Goal: Communication & Community: Connect with others

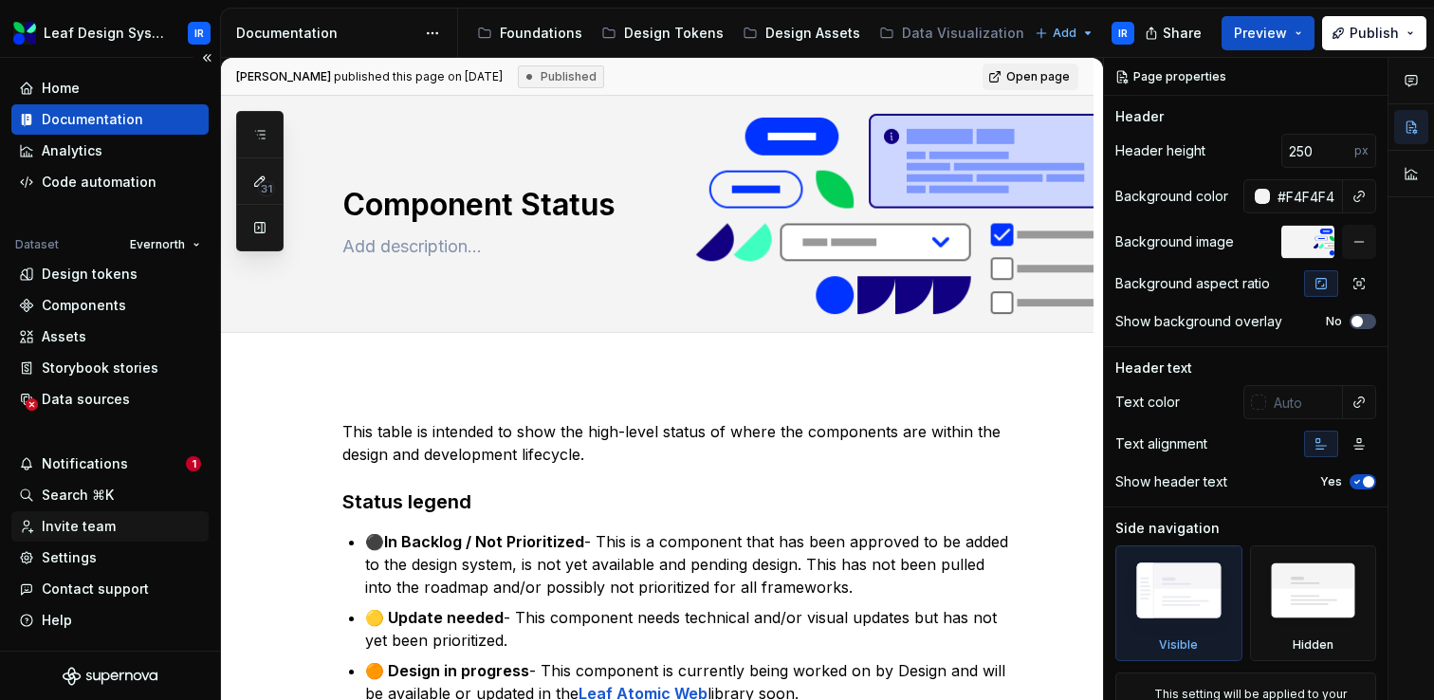
click at [97, 529] on div "Invite team" at bounding box center [79, 526] width 74 height 19
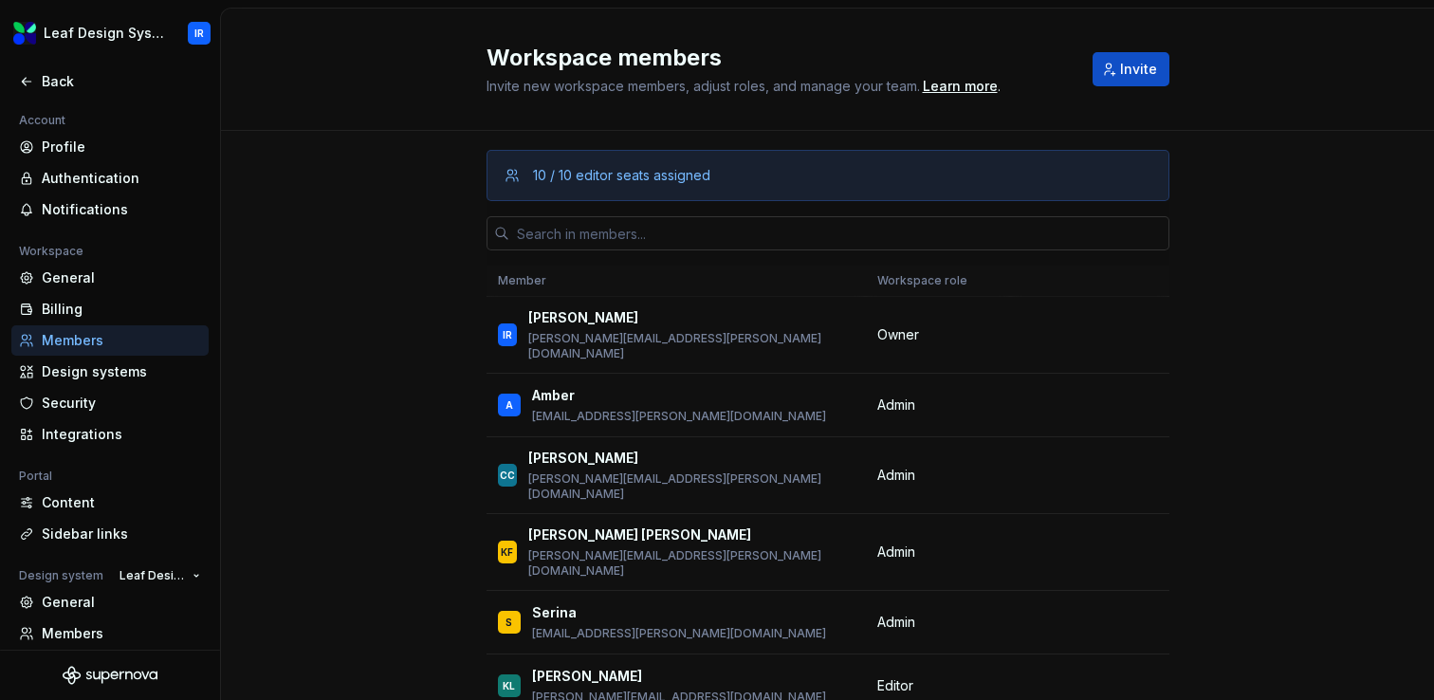
click at [663, 250] on input "text" at bounding box center [839, 233] width 660 height 34
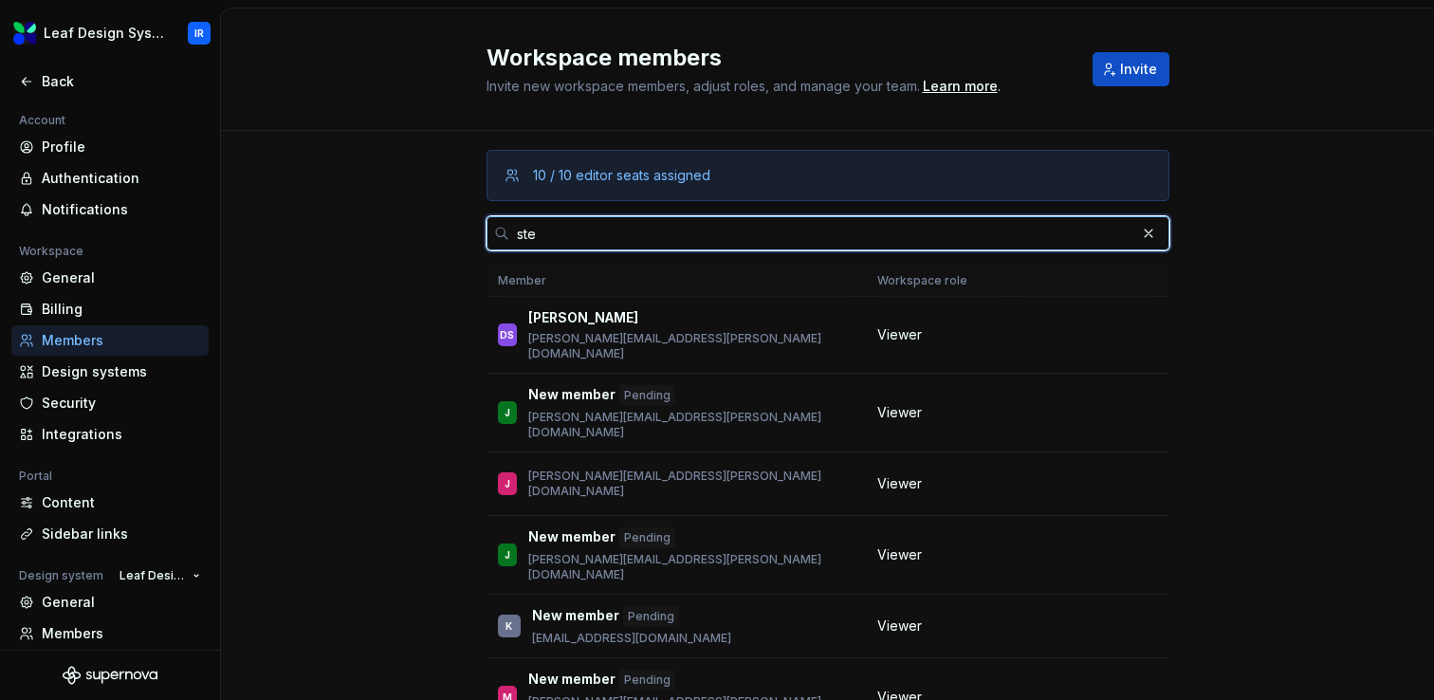
click at [562, 242] on input "ste" at bounding box center [822, 233] width 626 height 34
paste input "[PERSON_NAME][EMAIL_ADDRESS][PERSON_NAME][DOMAIN_NAME]"
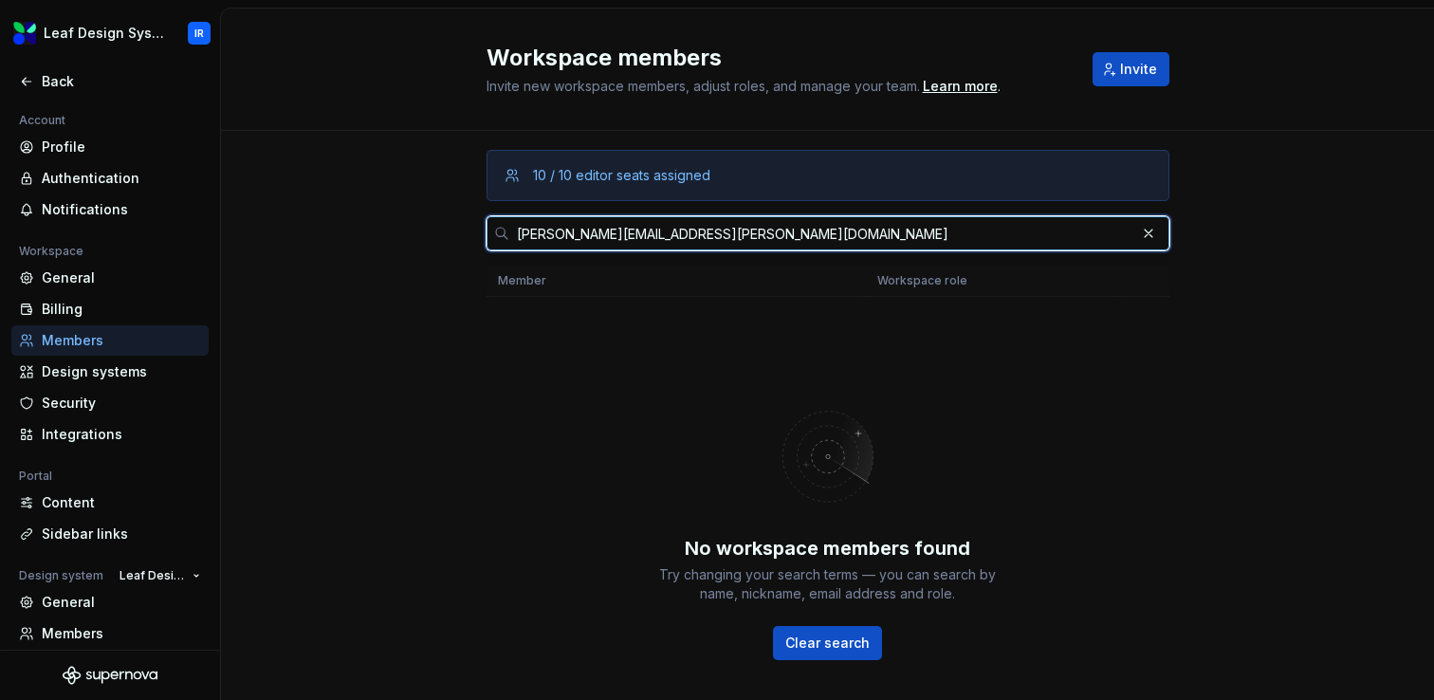
click at [757, 230] on input "[PERSON_NAME][EMAIL_ADDRESS][PERSON_NAME][DOMAIN_NAME]" at bounding box center [822, 233] width 626 height 34
type input "[PERSON_NAME][EMAIL_ADDRESS][PERSON_NAME][DOMAIN_NAME]"
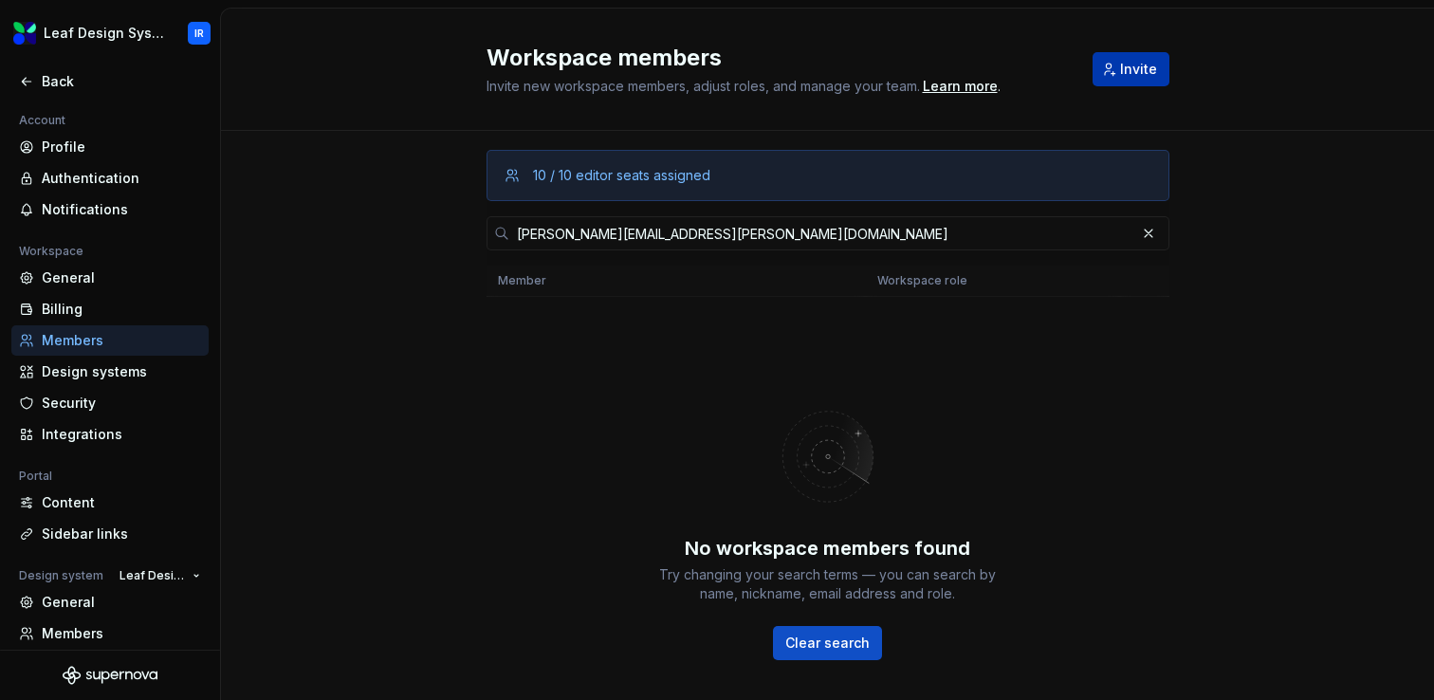
click at [1139, 70] on span "Invite" at bounding box center [1138, 69] width 37 height 19
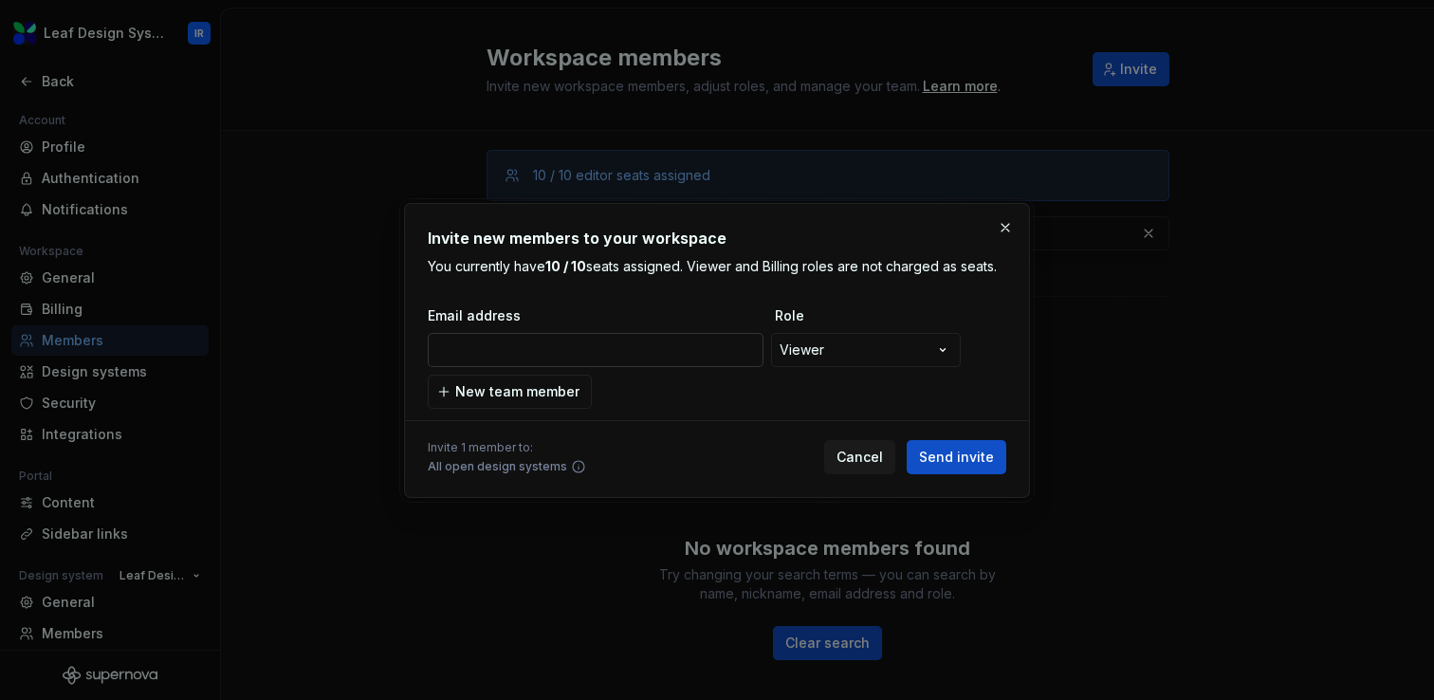
type input "[PERSON_NAME][EMAIL_ADDRESS][PERSON_NAME][DOMAIN_NAME]"
click at [934, 463] on span "Send invite" at bounding box center [956, 457] width 75 height 19
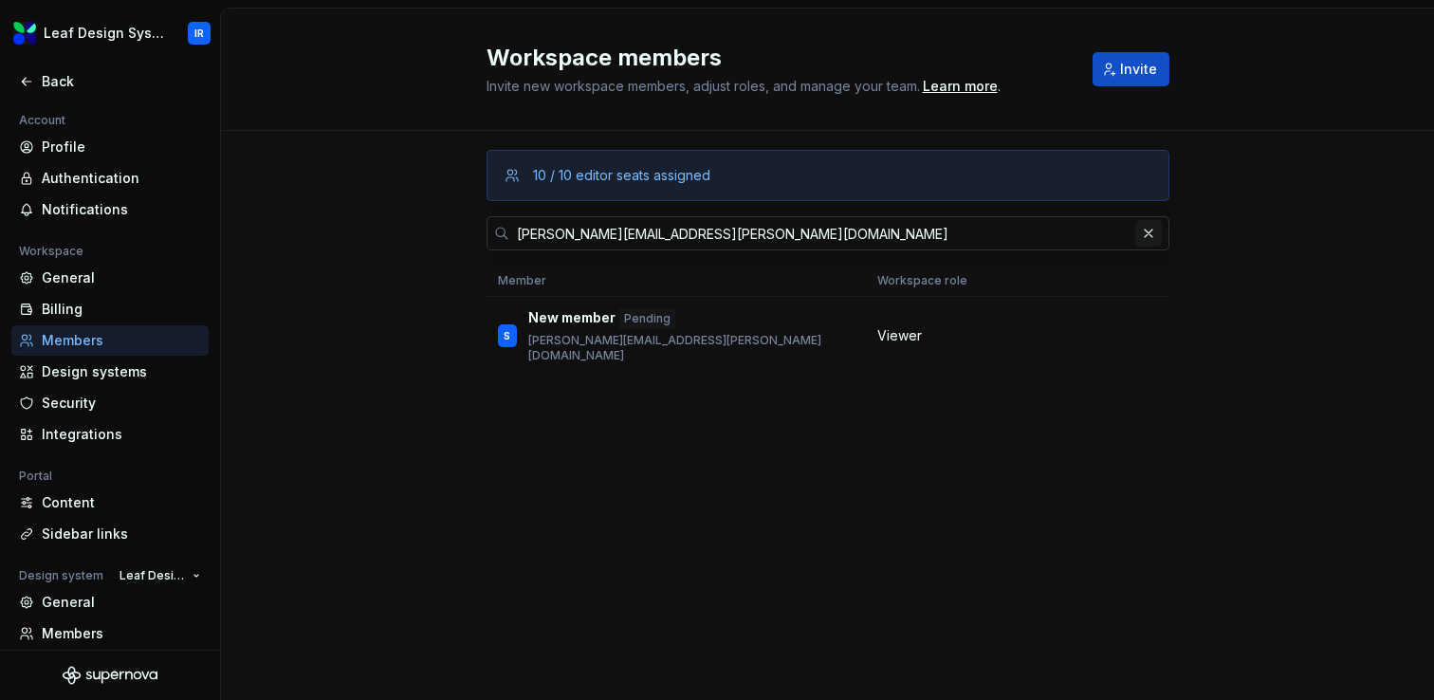
click at [1155, 237] on button "button" at bounding box center [1149, 233] width 27 height 27
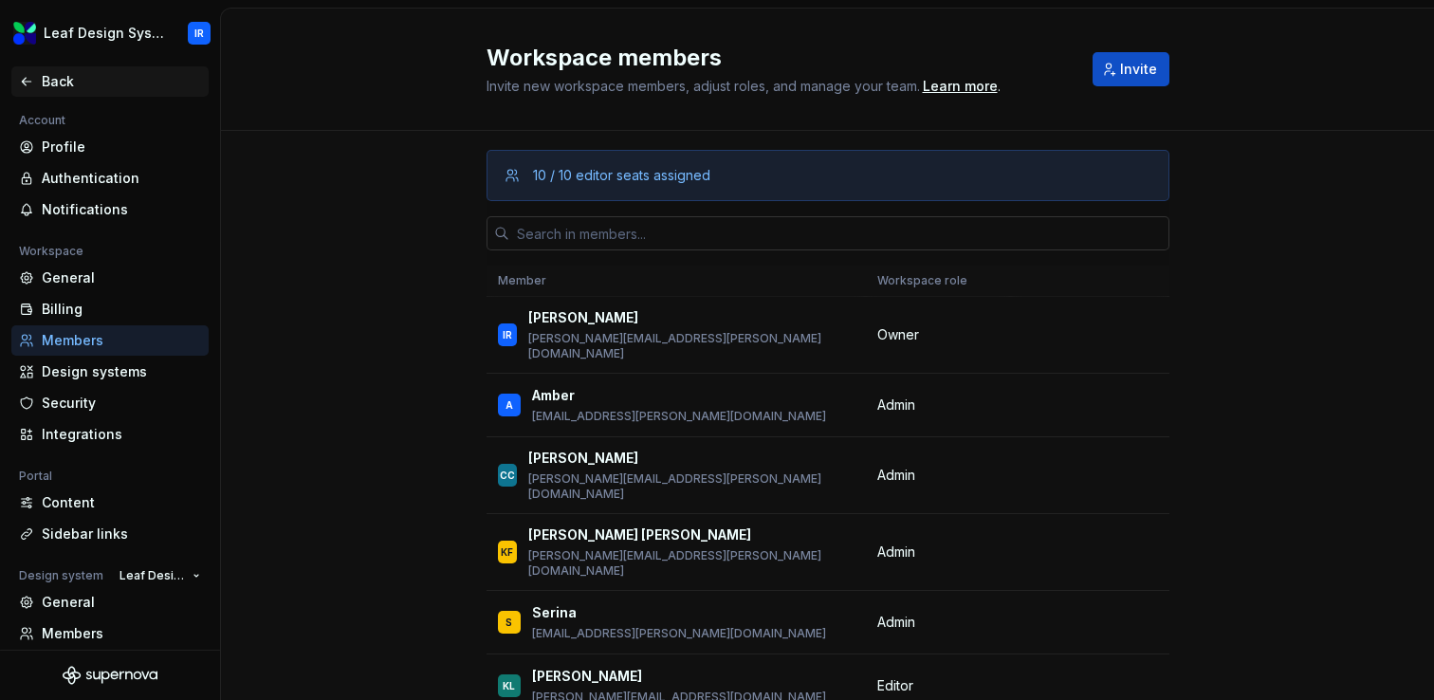
click at [56, 76] on div "Back" at bounding box center [121, 81] width 159 height 19
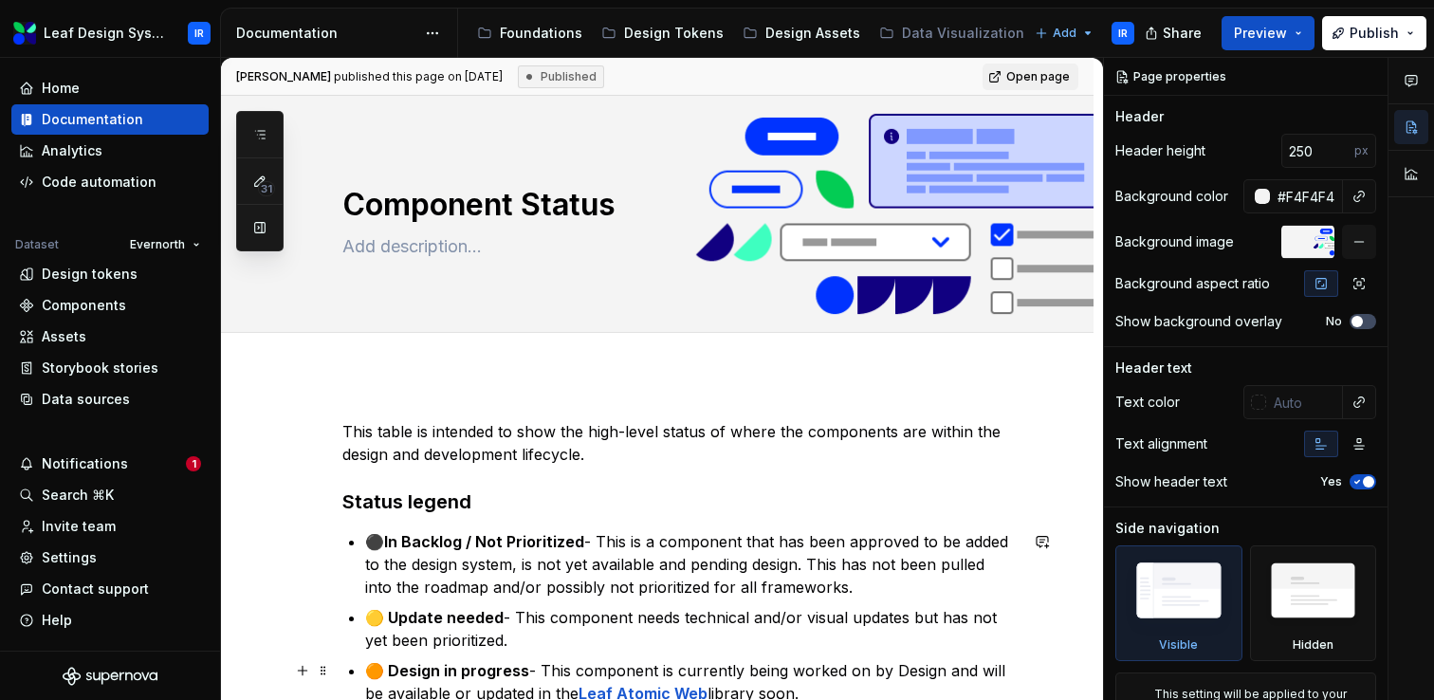
type textarea "*"
